Goal: Information Seeking & Learning: Find specific page/section

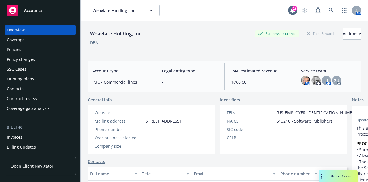
click at [338, 176] on span "Nova Assist" at bounding box center [342, 175] width 23 height 5
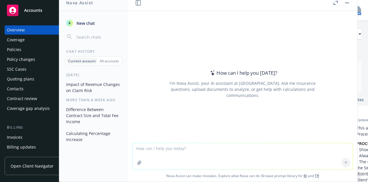
click at [208, 151] on textarea at bounding box center [243, 156] width 220 height 26
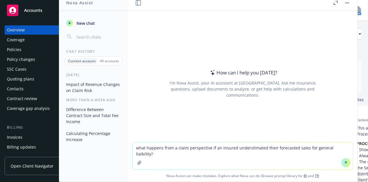
type textarea "what happens from a claim perspective if an insured underestimated their foreca…"
click at [345, 148] on textarea "what happens from a claim perspective if an insured underestimated their foreca…" at bounding box center [243, 155] width 220 height 27
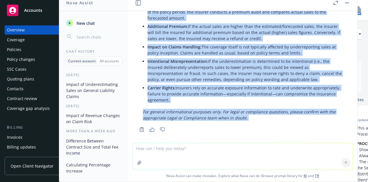
scroll to position [67, 0]
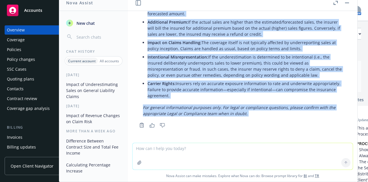
drag, startPoint x: 148, startPoint y: 52, endPoint x: 319, endPoint y: 74, distance: 173.2
click at [319, 74] on ul "Policy Premium Adjustment: Most General Liability policies are issued on an aud…" at bounding box center [245, 45] width 195 height 108
copy ul "Policy Premium Adjustment: Most General Liability policies are issued on an aud…"
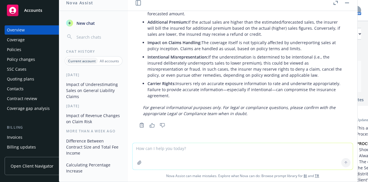
click at [351, 6] on header at bounding box center [243, 3] width 230 height 16
click at [350, 5] on button "button" at bounding box center [347, 2] width 7 height 7
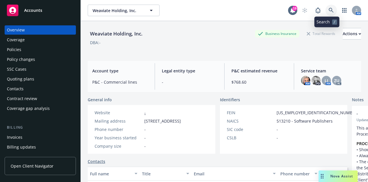
click at [329, 9] on icon at bounding box center [331, 10] width 5 height 5
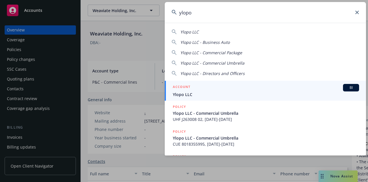
type input "ylopo"
drag, startPoint x: 231, startPoint y: 99, endPoint x: 233, endPoint y: 93, distance: 6.2
click at [231, 99] on link "ACCOUNT BI Ylopo LLC" at bounding box center [265, 91] width 201 height 20
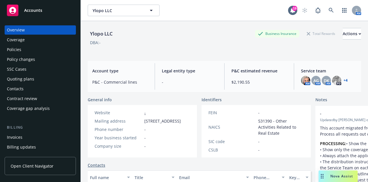
click at [49, 51] on div "Policies" at bounding box center [40, 49] width 67 height 9
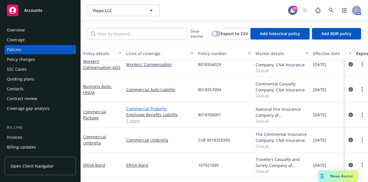
scroll to position [12, 0]
click at [91, 109] on link "Commercial Package" at bounding box center [94, 115] width 23 height 12
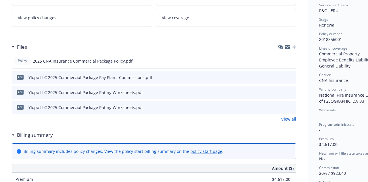
scroll to position [86, 0]
